Goal: Information Seeking & Learning: Understand process/instructions

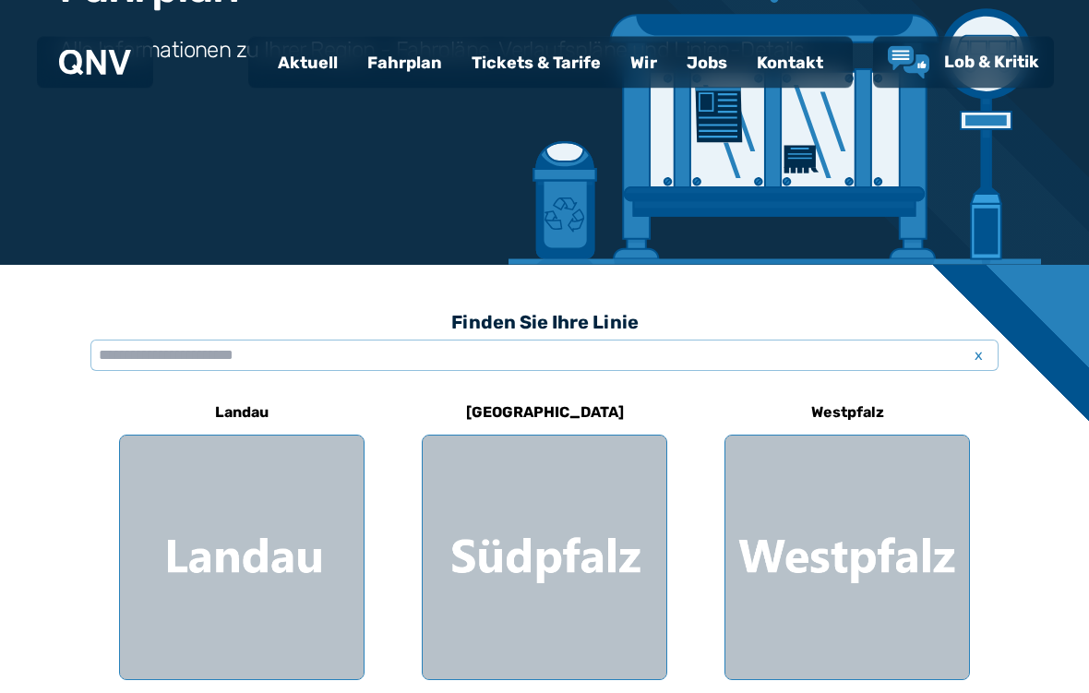
scroll to position [317, 0]
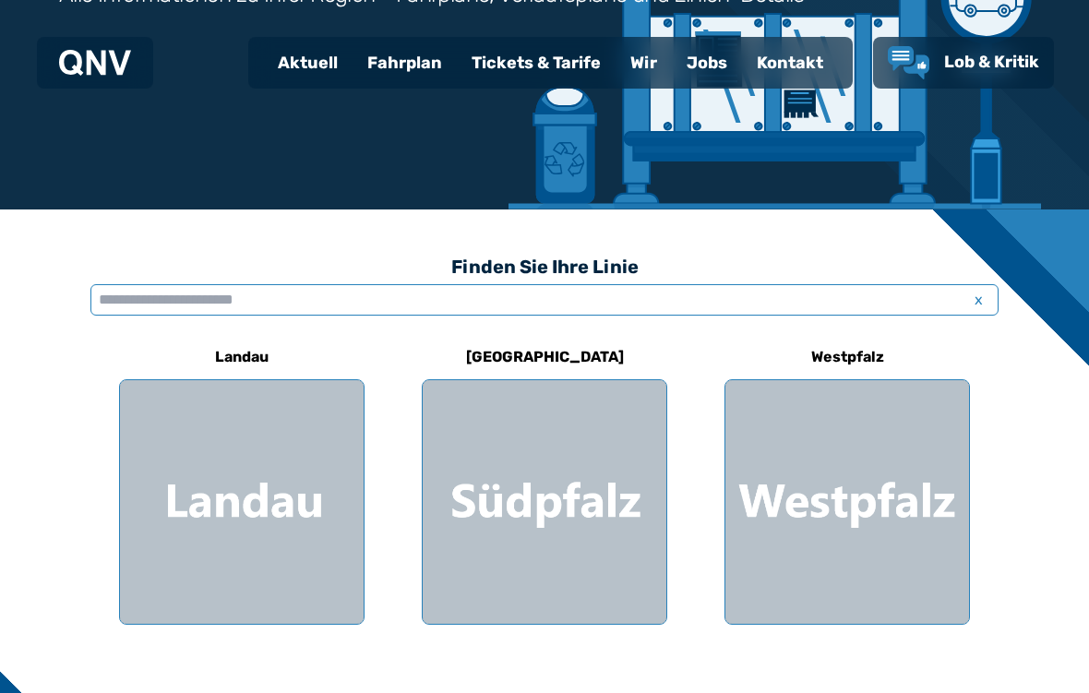
click at [228, 295] on input "text" at bounding box center [544, 299] width 908 height 31
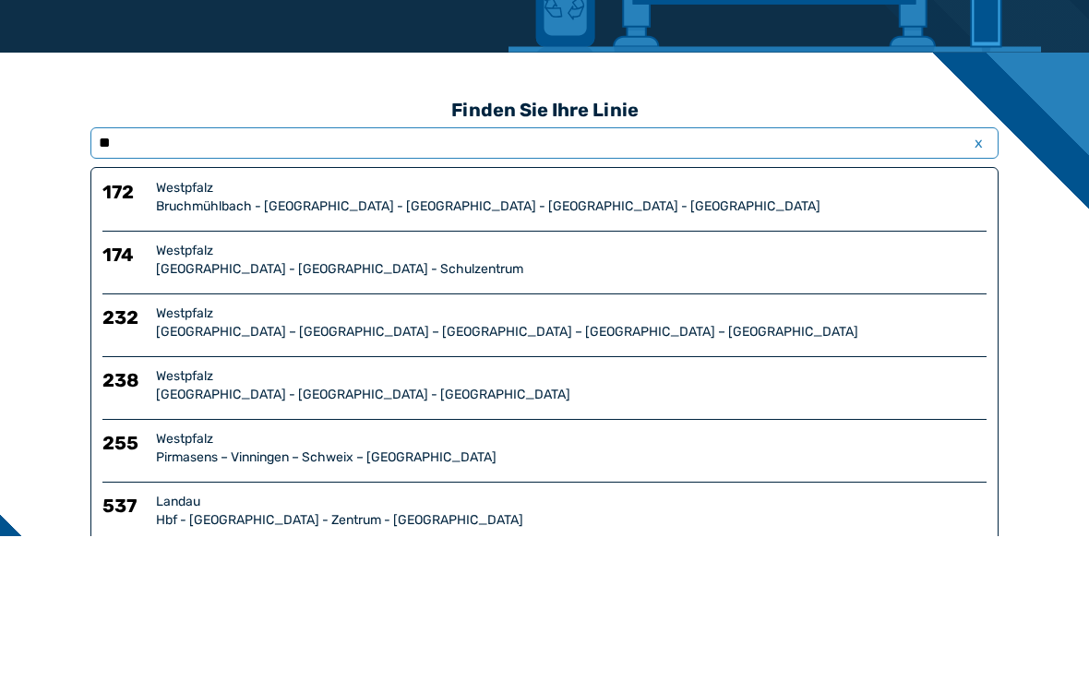
type input "*"
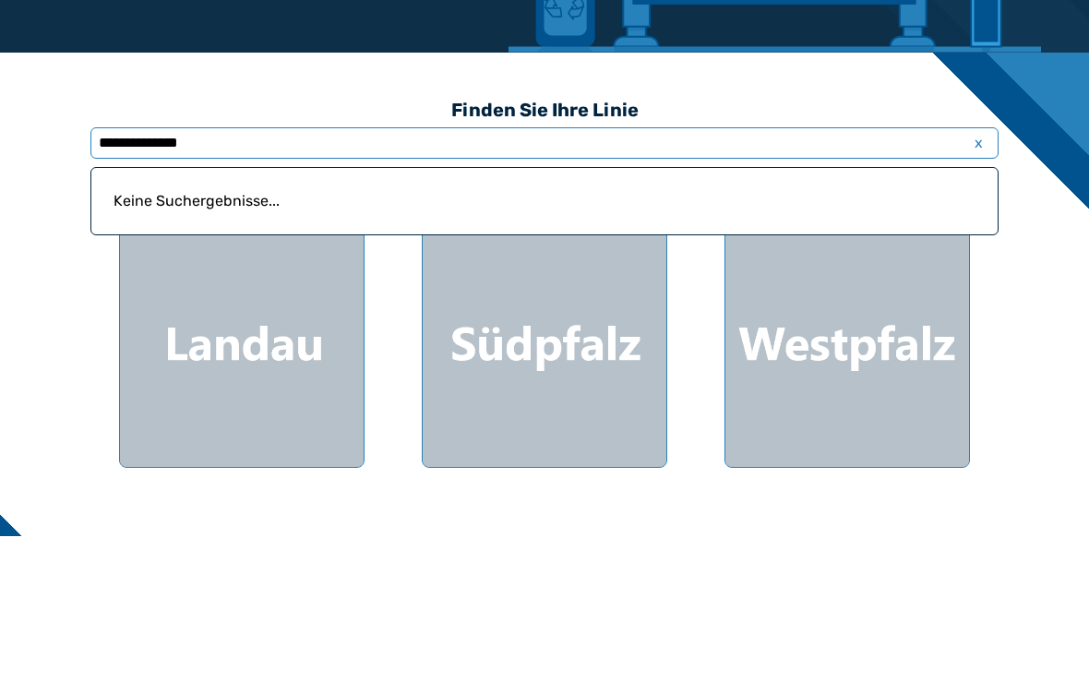
type input "**********"
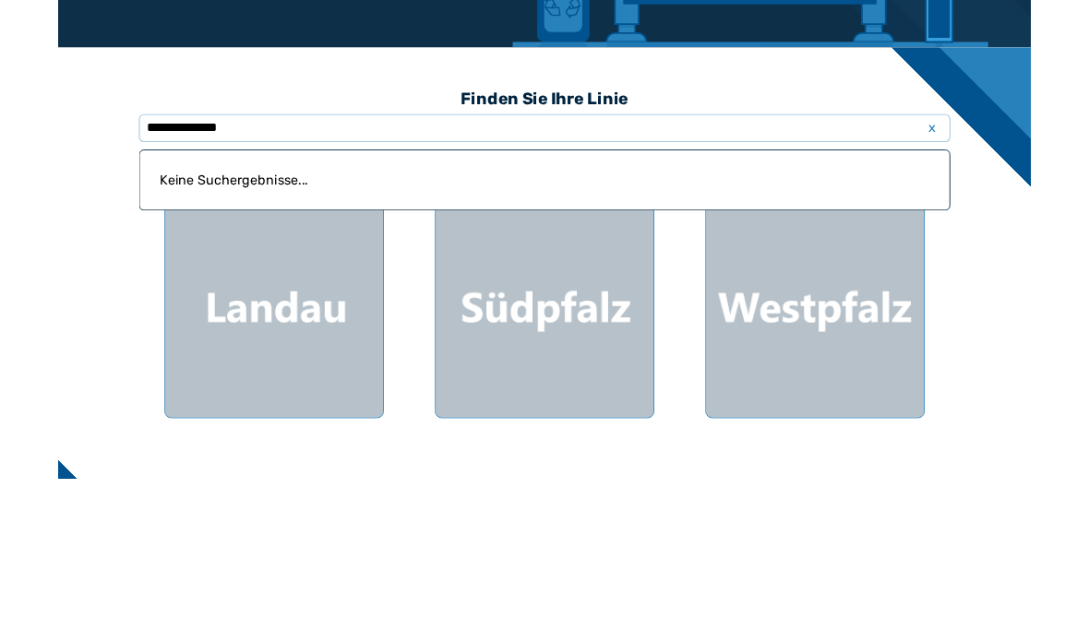
scroll to position [473, 0]
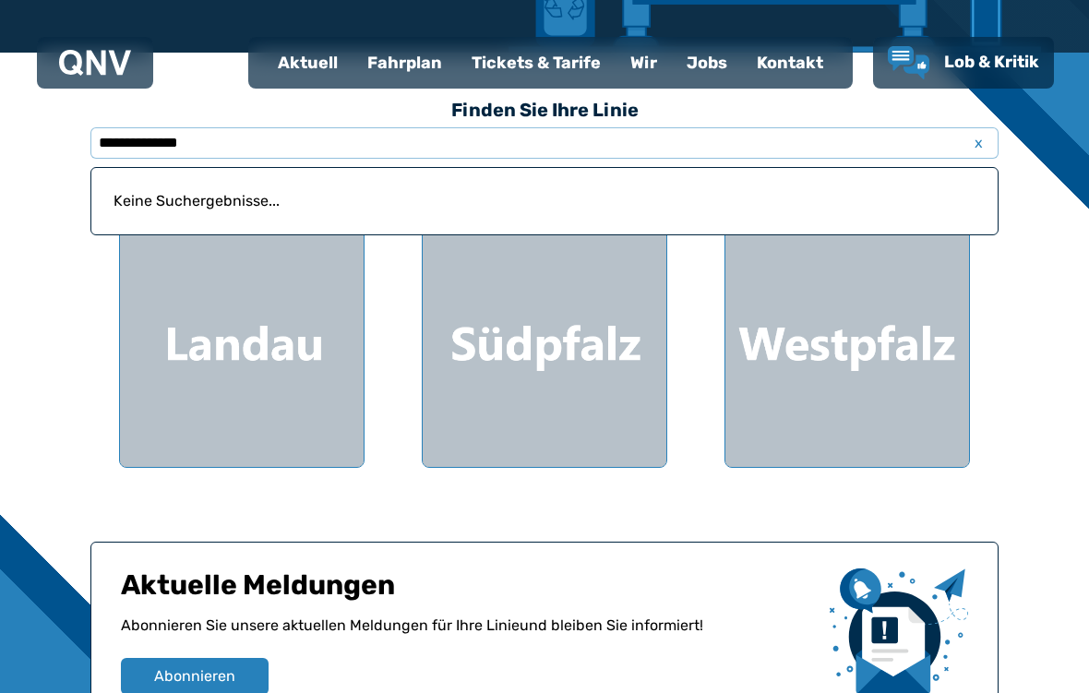
click at [980, 147] on span "x" at bounding box center [978, 143] width 26 height 22
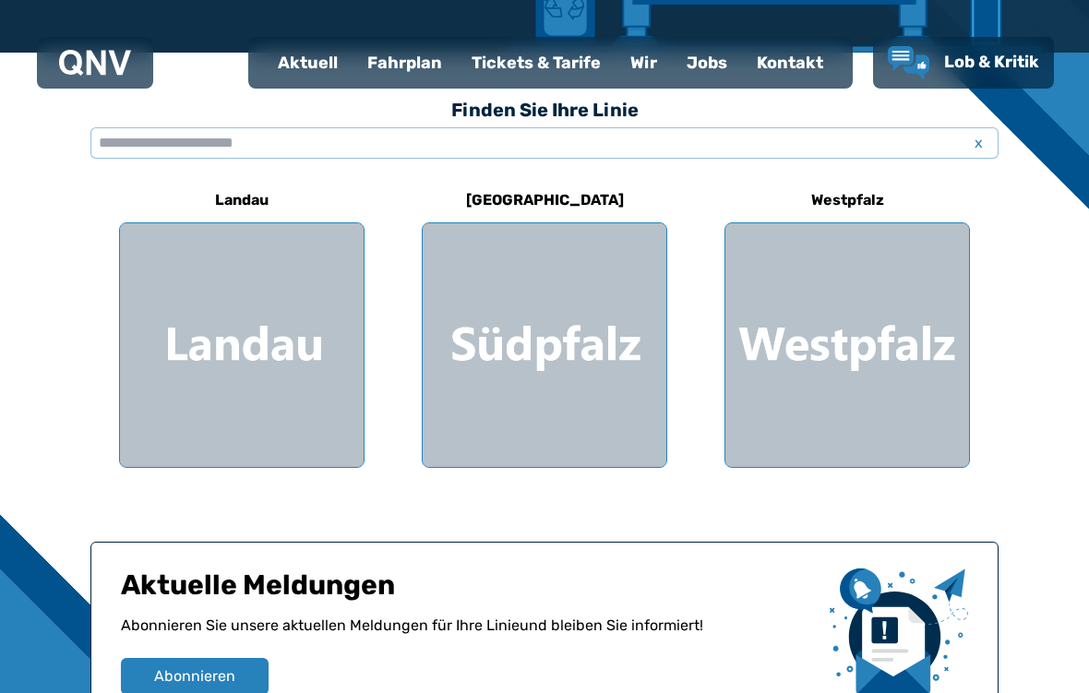
click at [584, 305] on div at bounding box center [545, 345] width 244 height 244
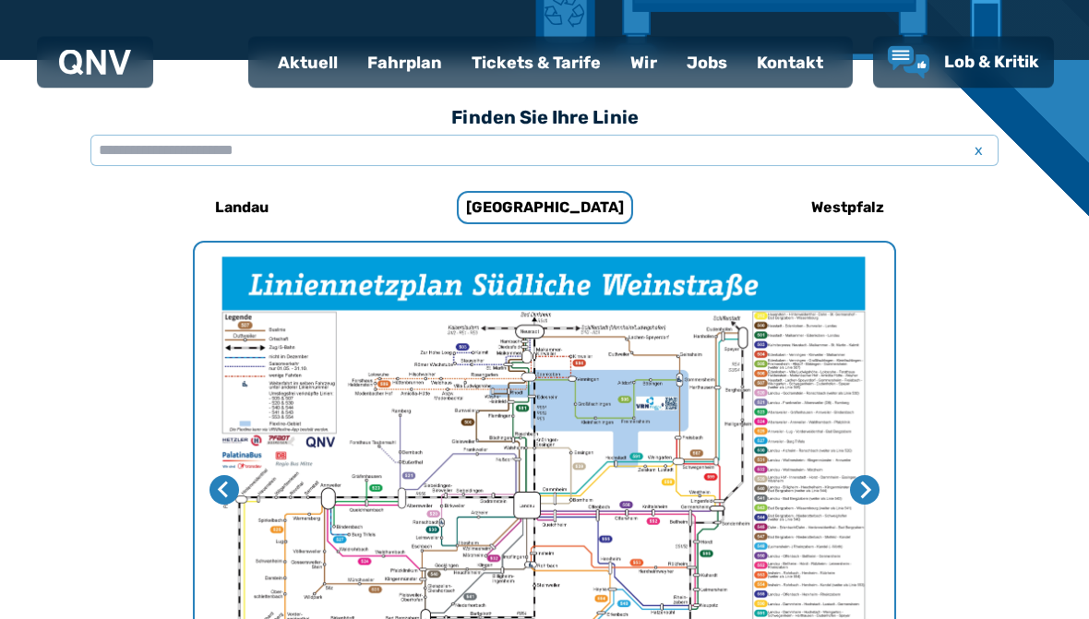
scroll to position [569, 0]
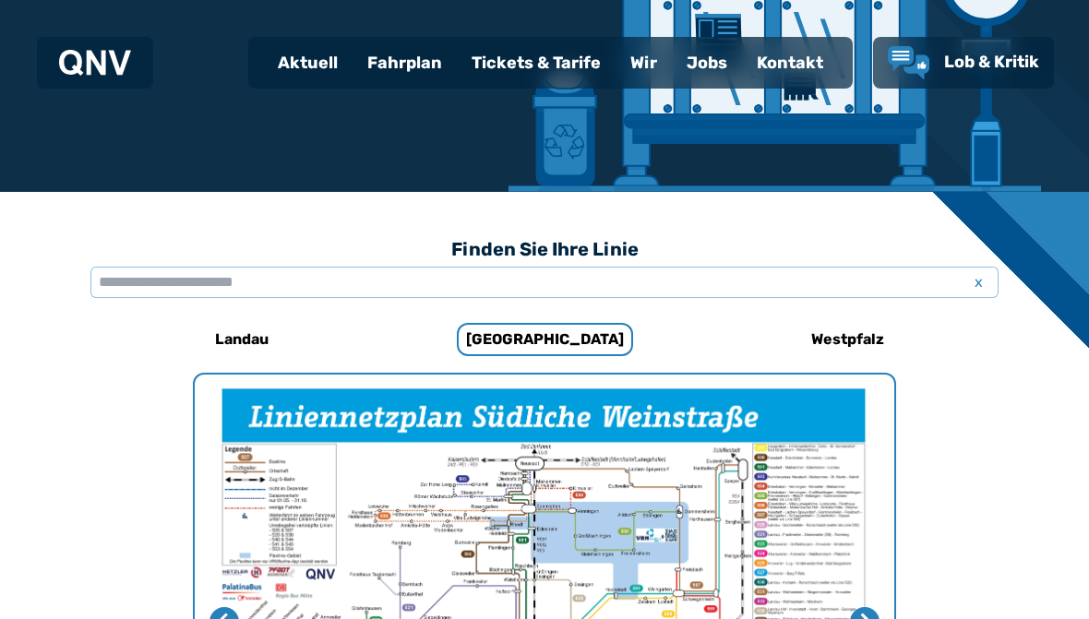
click at [333, 279] on input "text" at bounding box center [544, 282] width 908 height 31
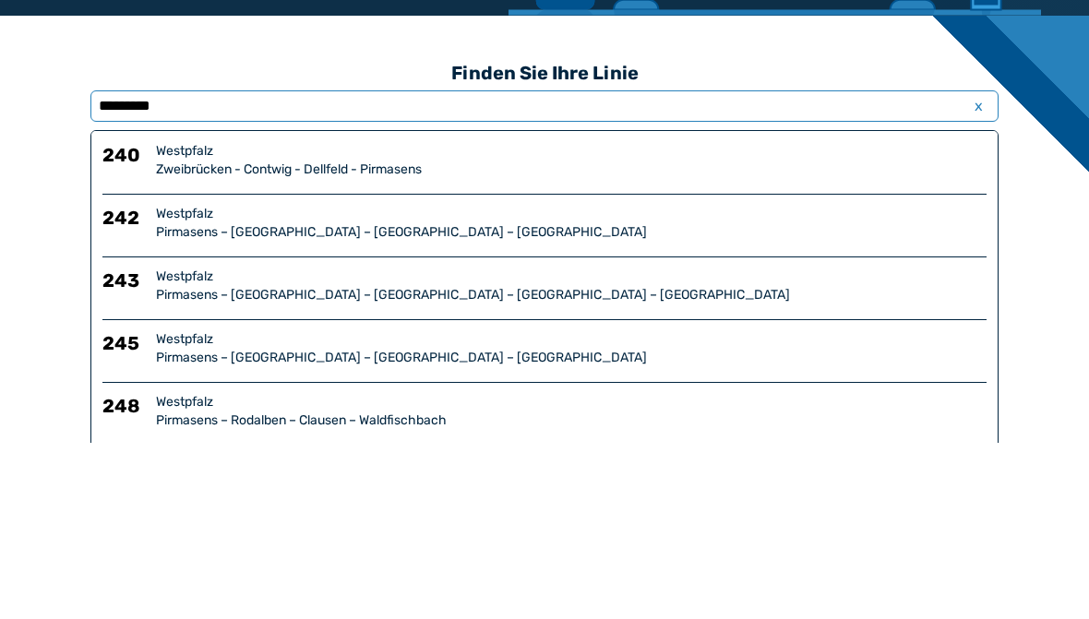
type input "*********"
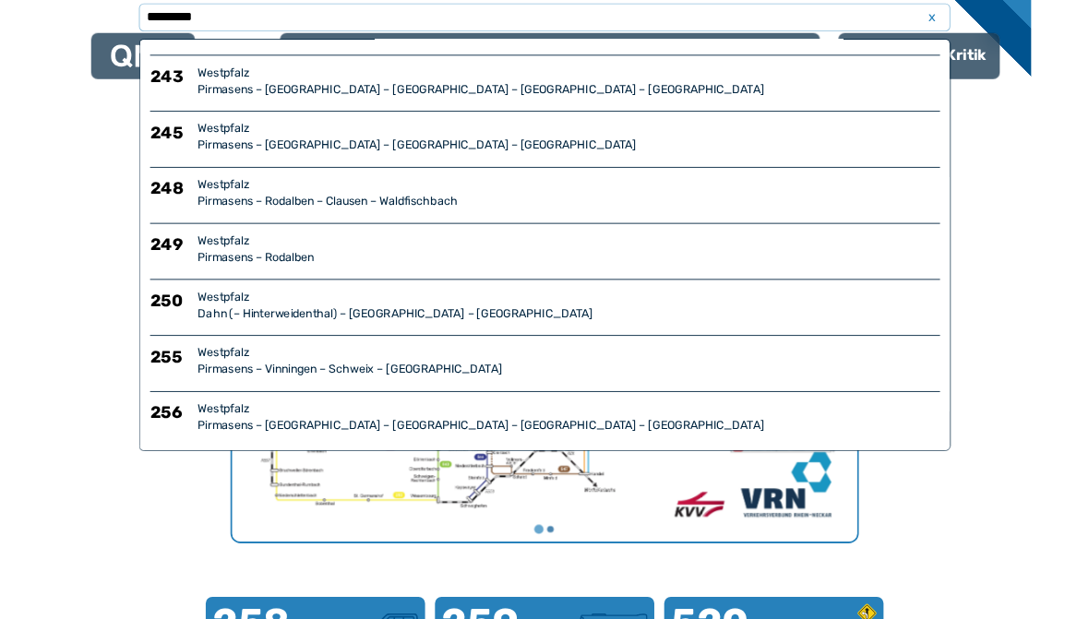
scroll to position [109, 0]
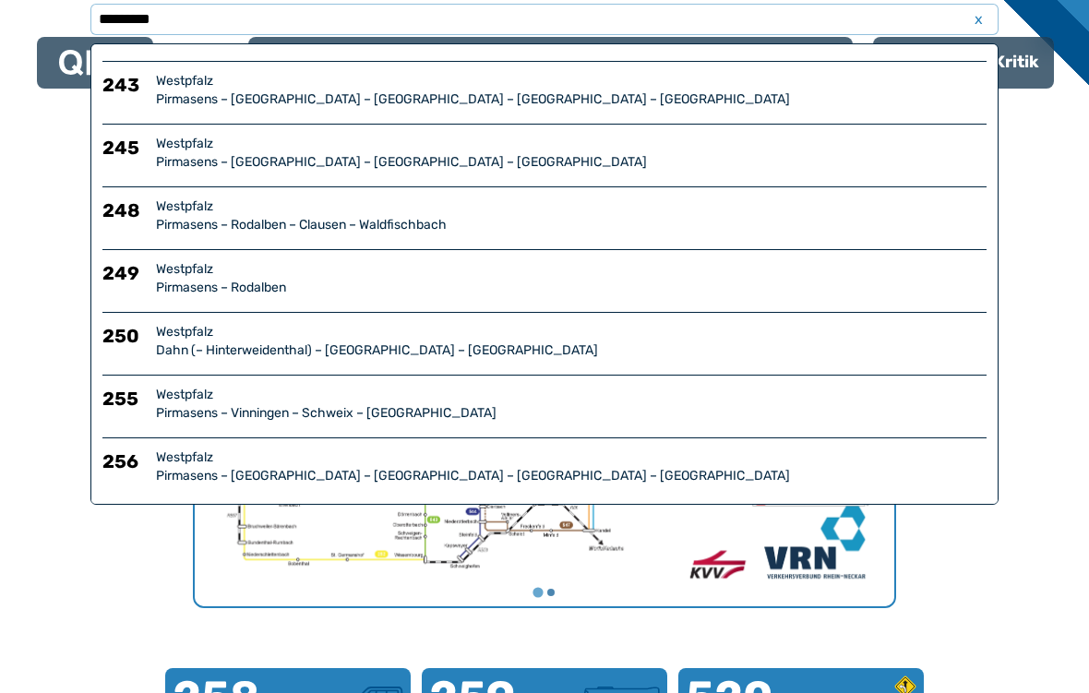
click at [103, 470] on h6 "256" at bounding box center [125, 467] width 46 height 37
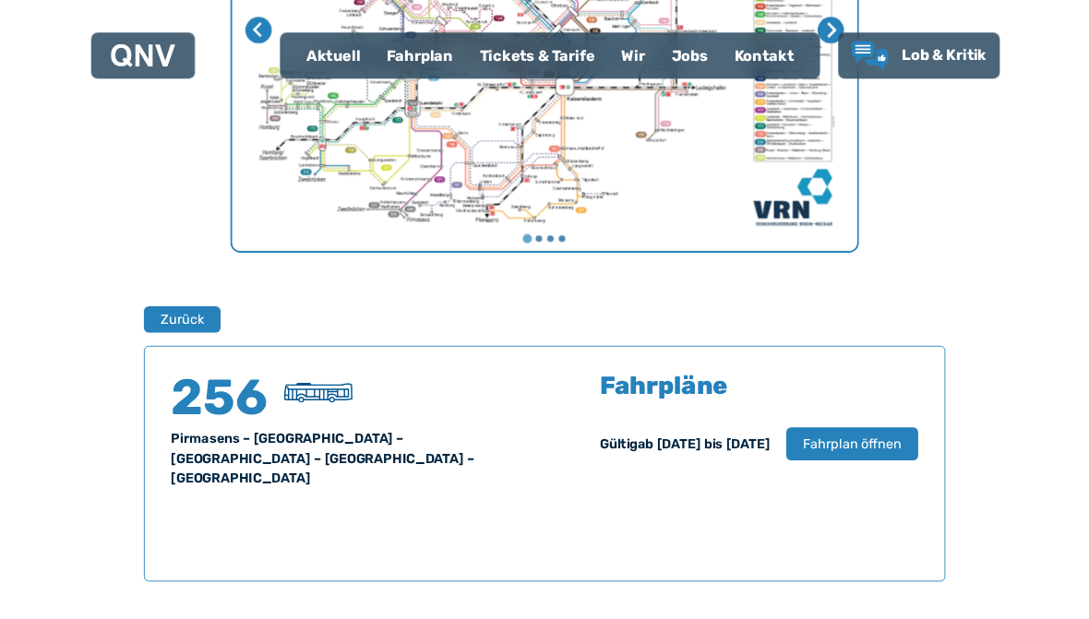
scroll to position [996, 0]
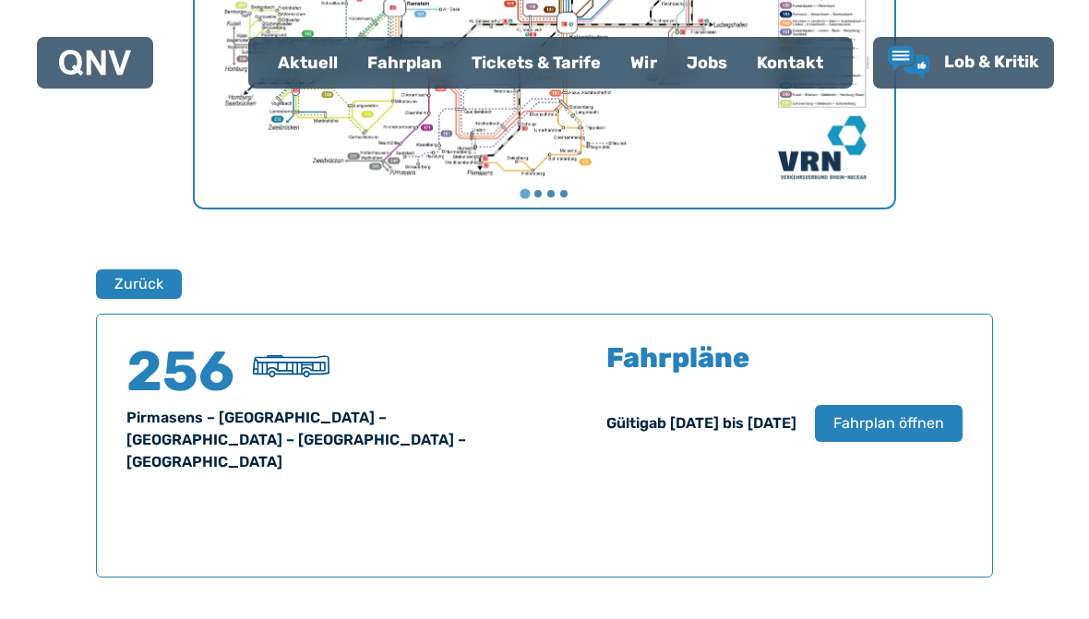
click at [871, 415] on span "Fahrplan öffnen" at bounding box center [888, 424] width 111 height 22
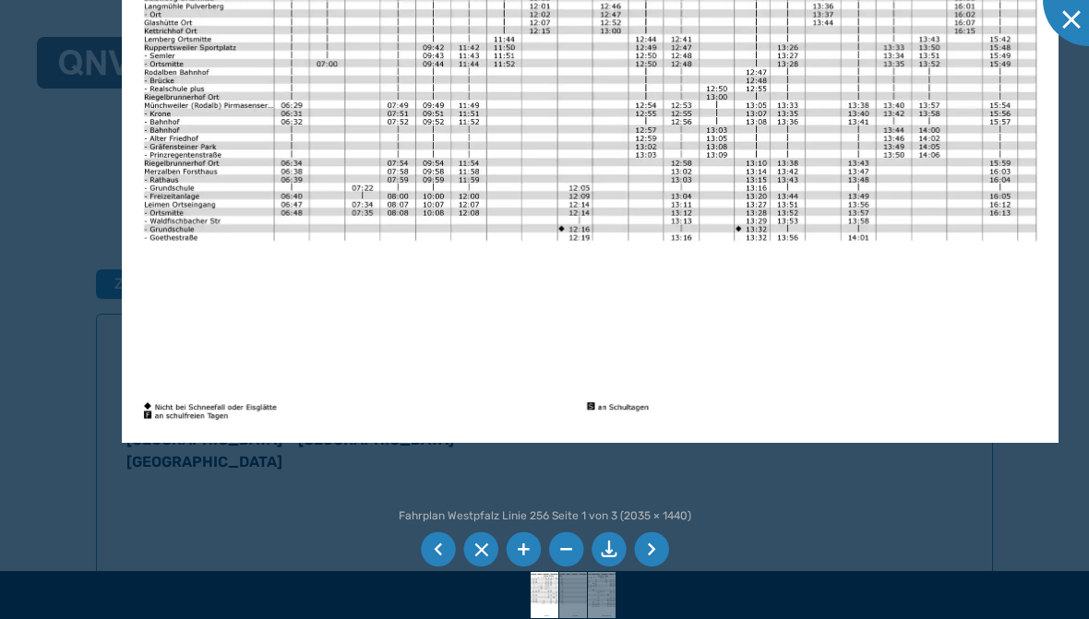
click at [656, 550] on li at bounding box center [651, 550] width 35 height 35
